Goal: Find contact information: Find contact information

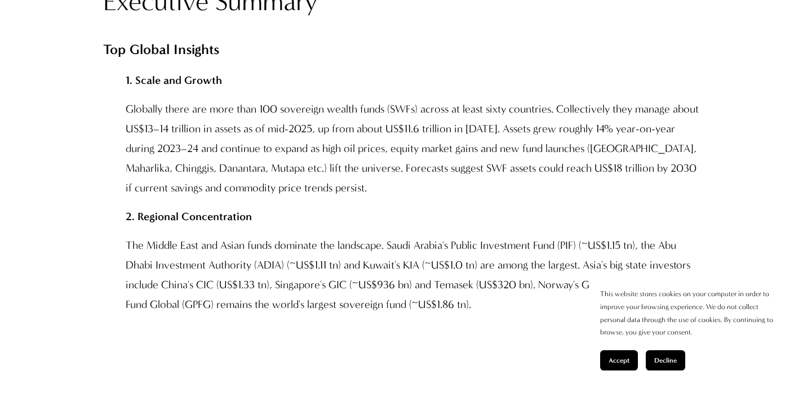
scroll to position [1027, 0]
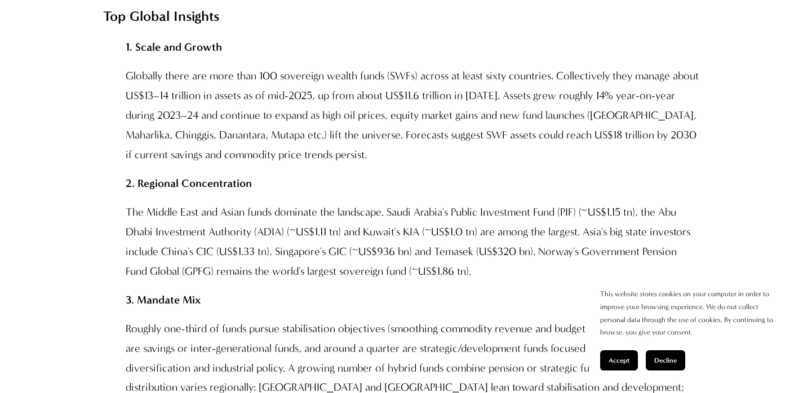
click at [621, 361] on span "Accept" at bounding box center [618, 361] width 21 height 8
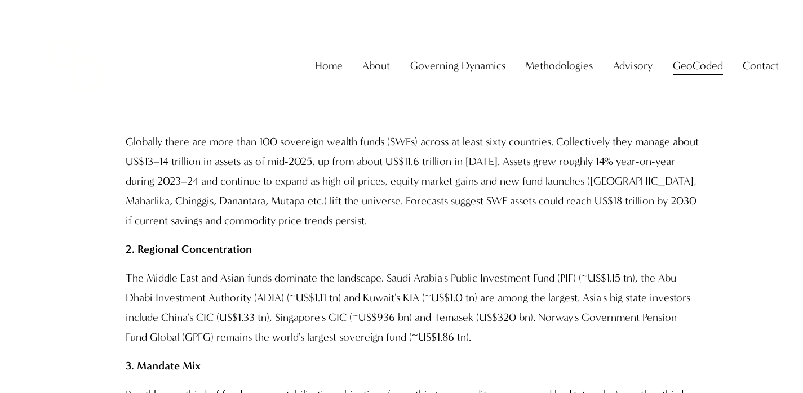
scroll to position [0, 0]
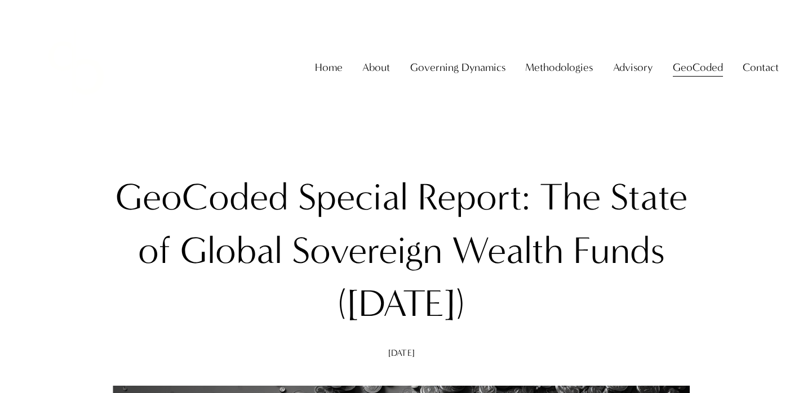
click at [767, 78] on span "Contact" at bounding box center [761, 68] width 36 height 20
click at [0, 0] on span "Contact Us" at bounding box center [0, 0] width 0 height 0
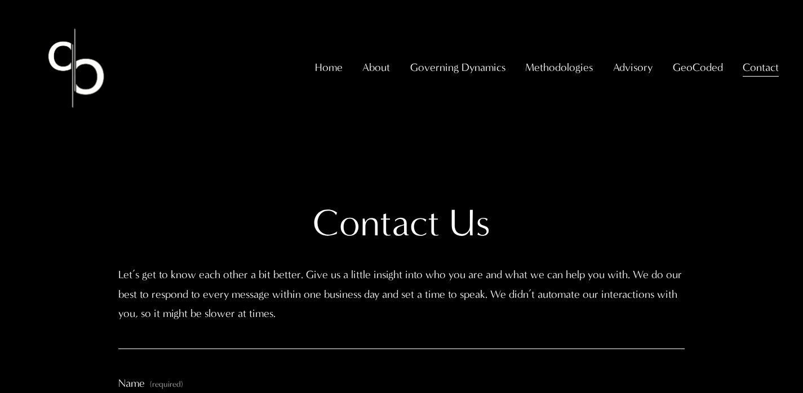
click at [0, 0] on span "About The Firm" at bounding box center [0, 0] width 0 height 0
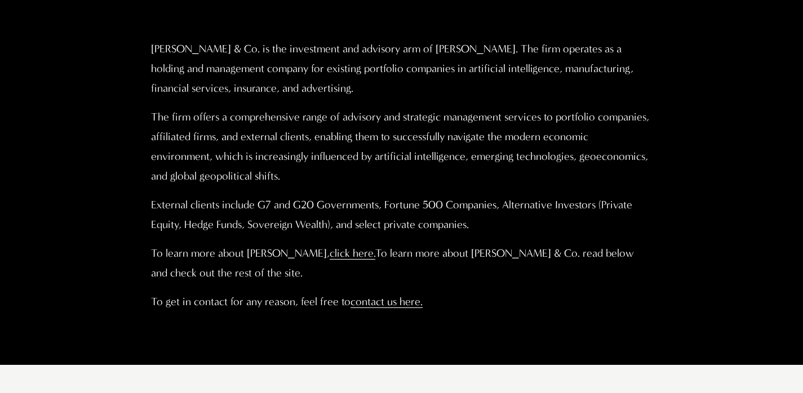
scroll to position [728, 0]
